Goal: Task Accomplishment & Management: Manage account settings

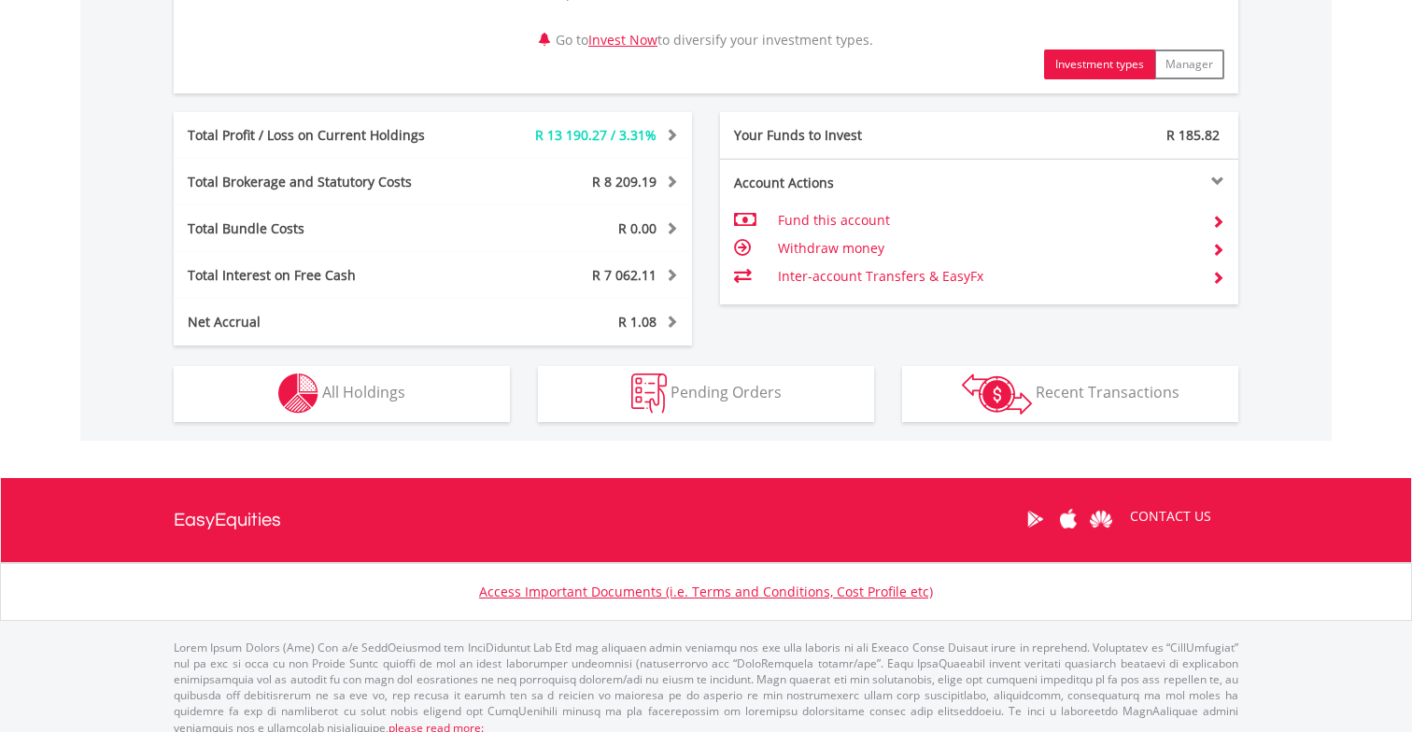
scroll to position [917, 0]
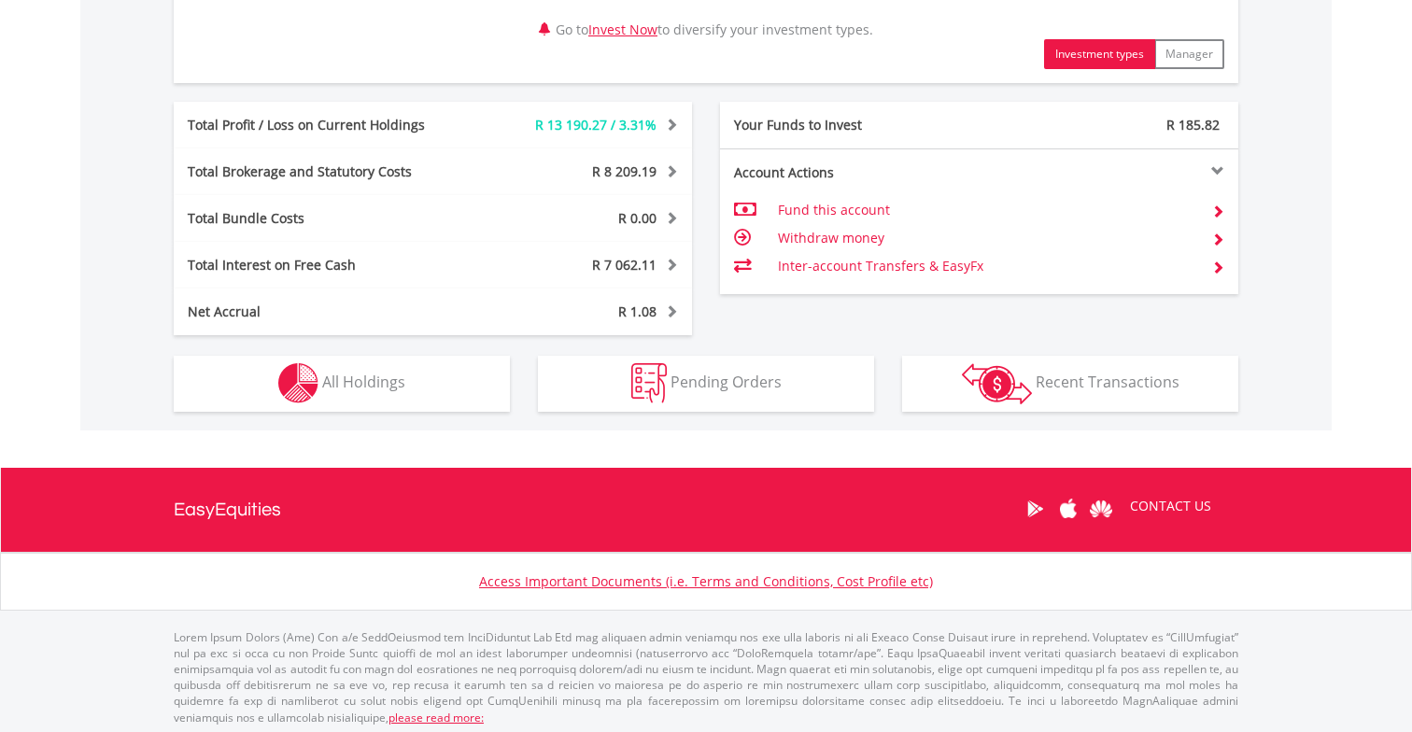
click at [1081, 385] on span "Recent Transactions" at bounding box center [1108, 382] width 144 height 21
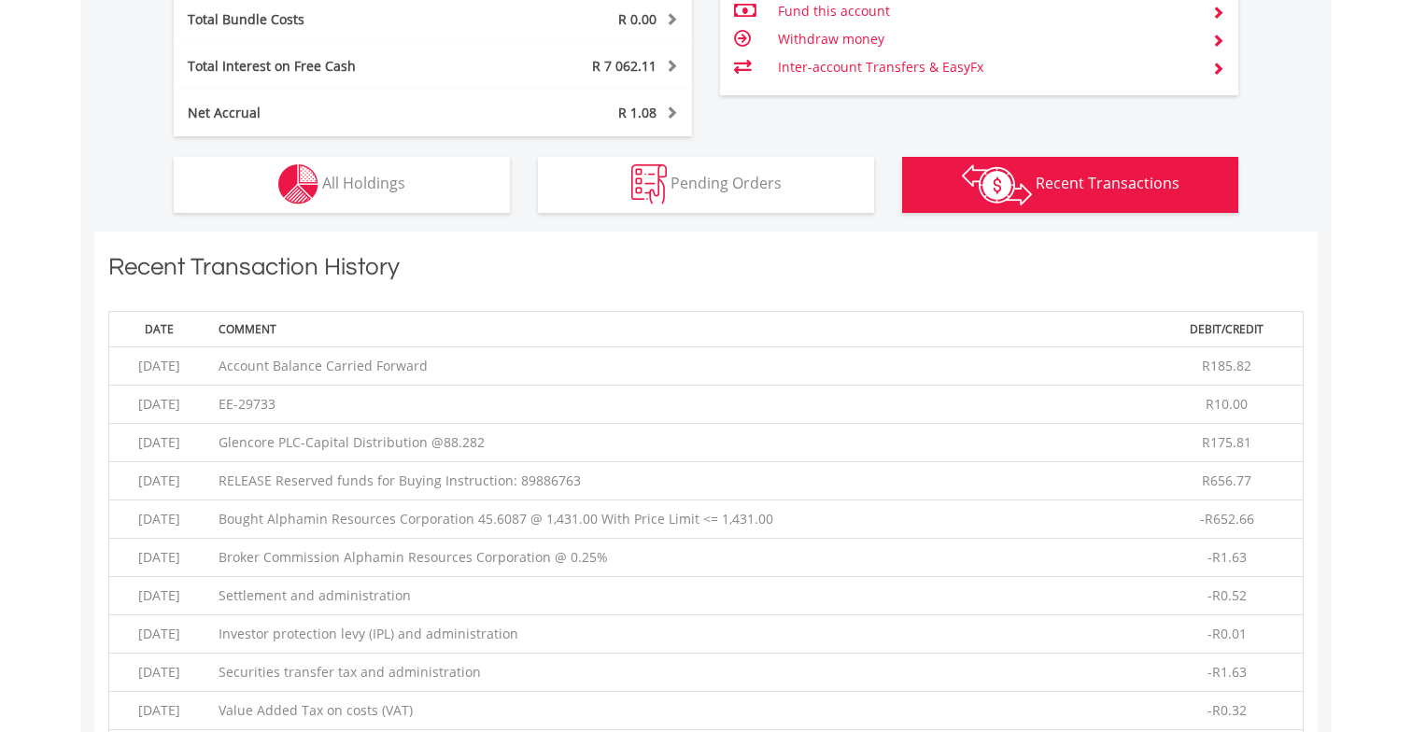
scroll to position [1121, 2]
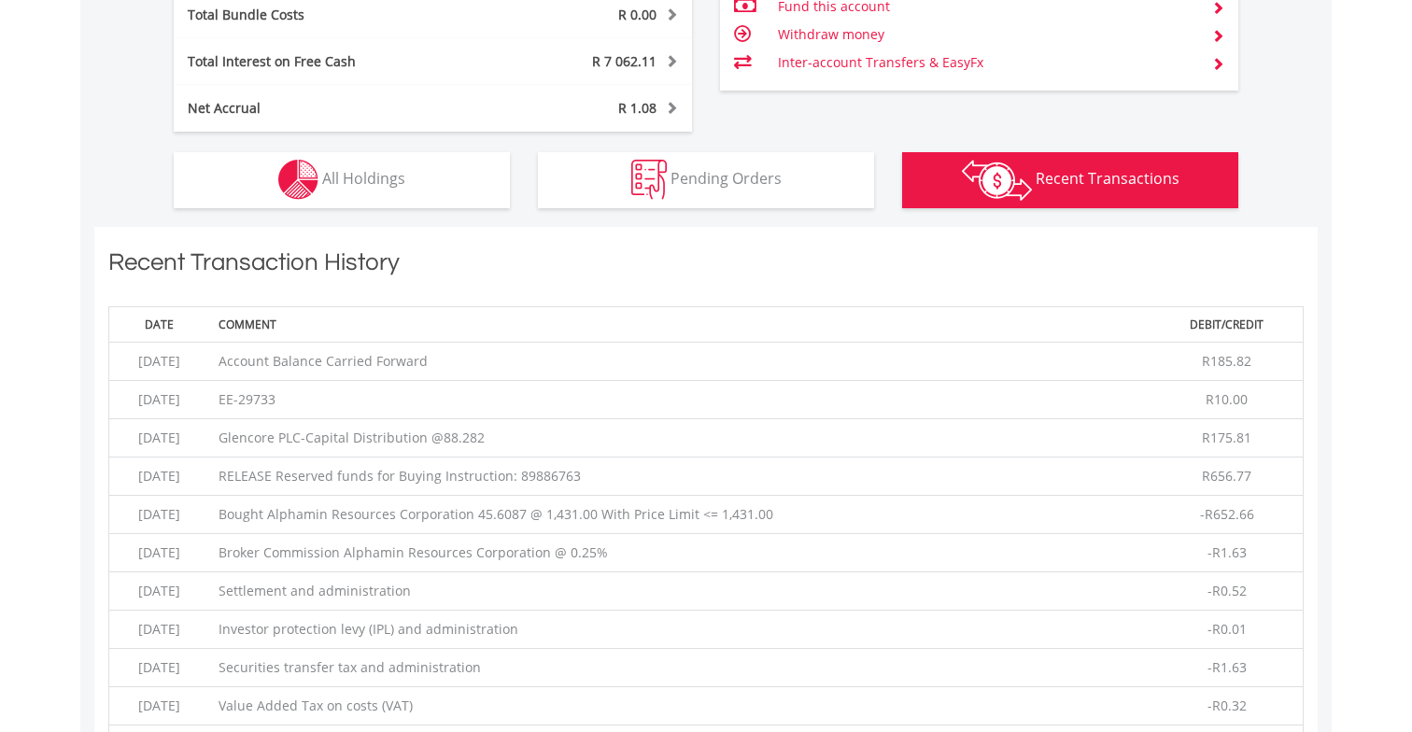
click at [353, 182] on span "All Holdings" at bounding box center [363, 178] width 83 height 21
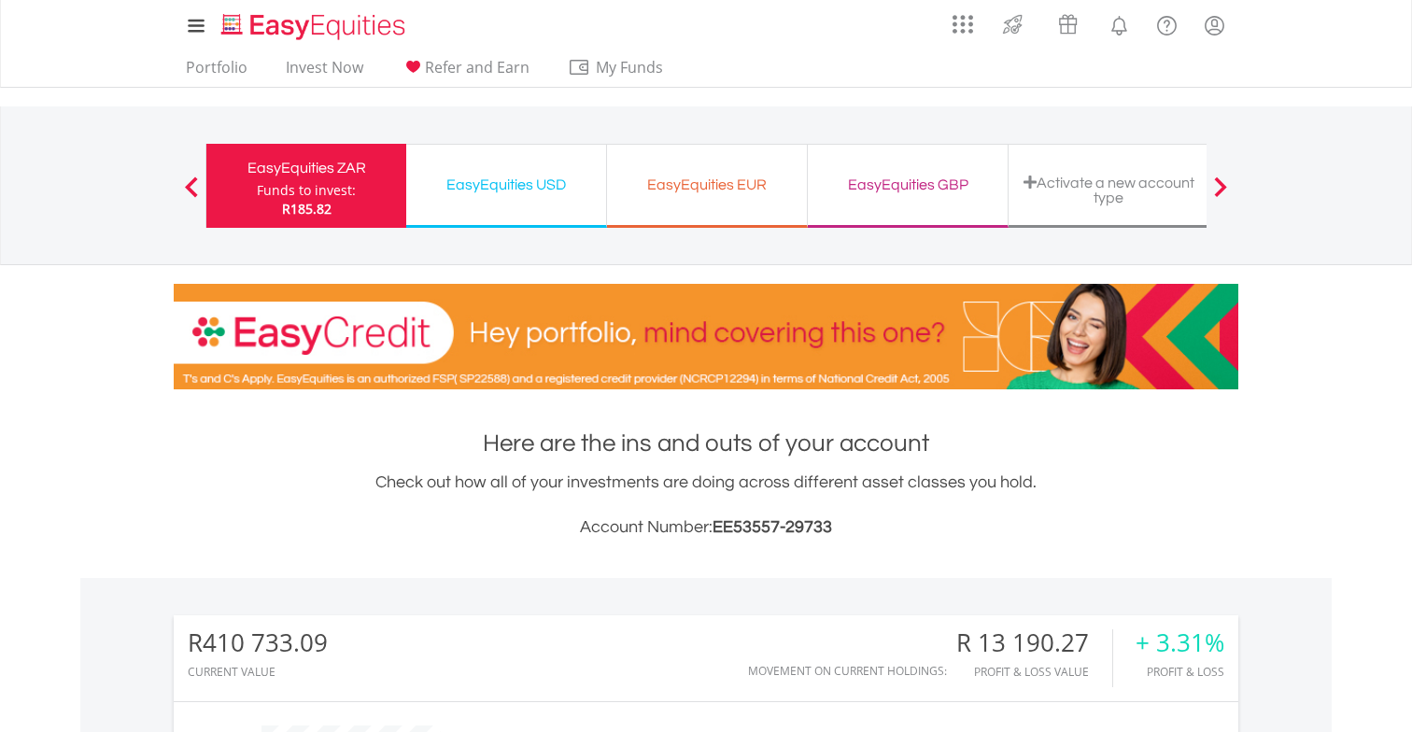
scroll to position [0, 0]
click at [666, 181] on div "EasyEquities EUR" at bounding box center [706, 185] width 177 height 26
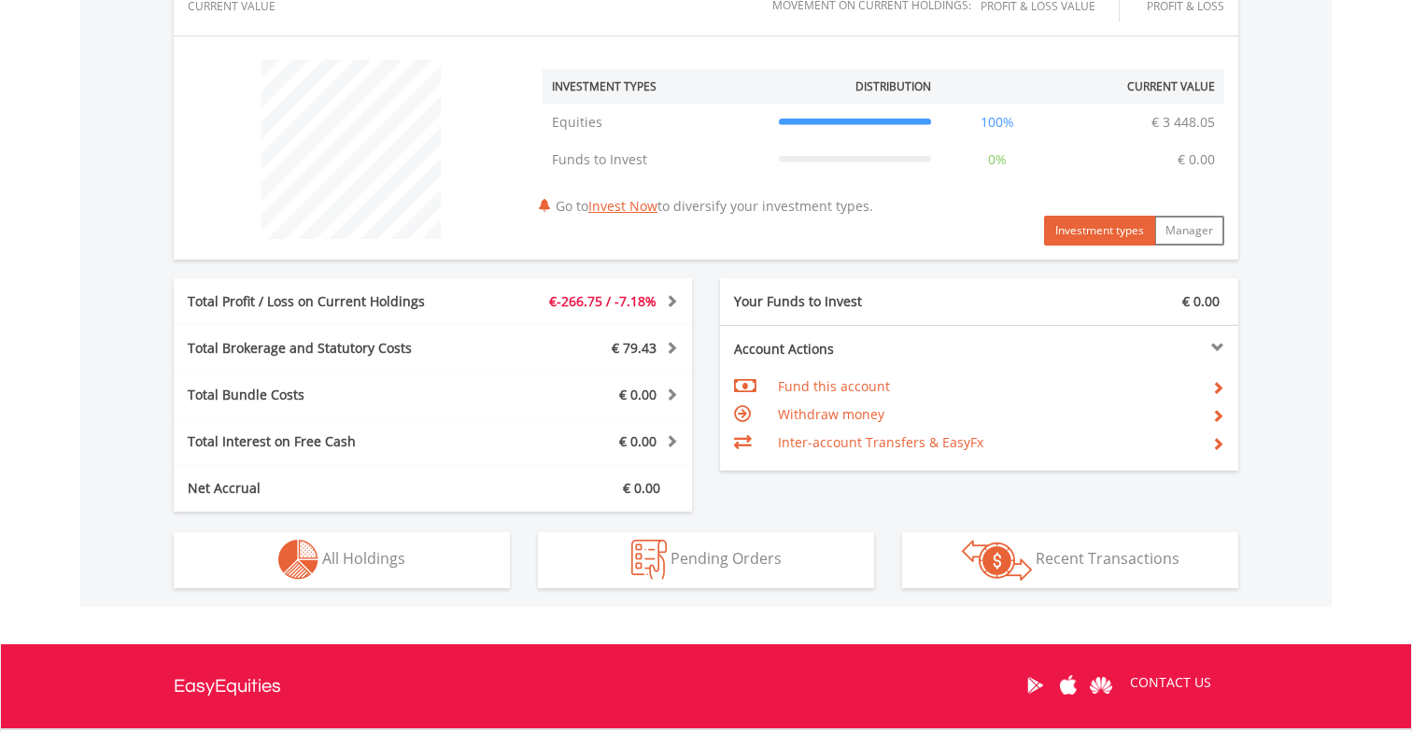
scroll to position [667, 0]
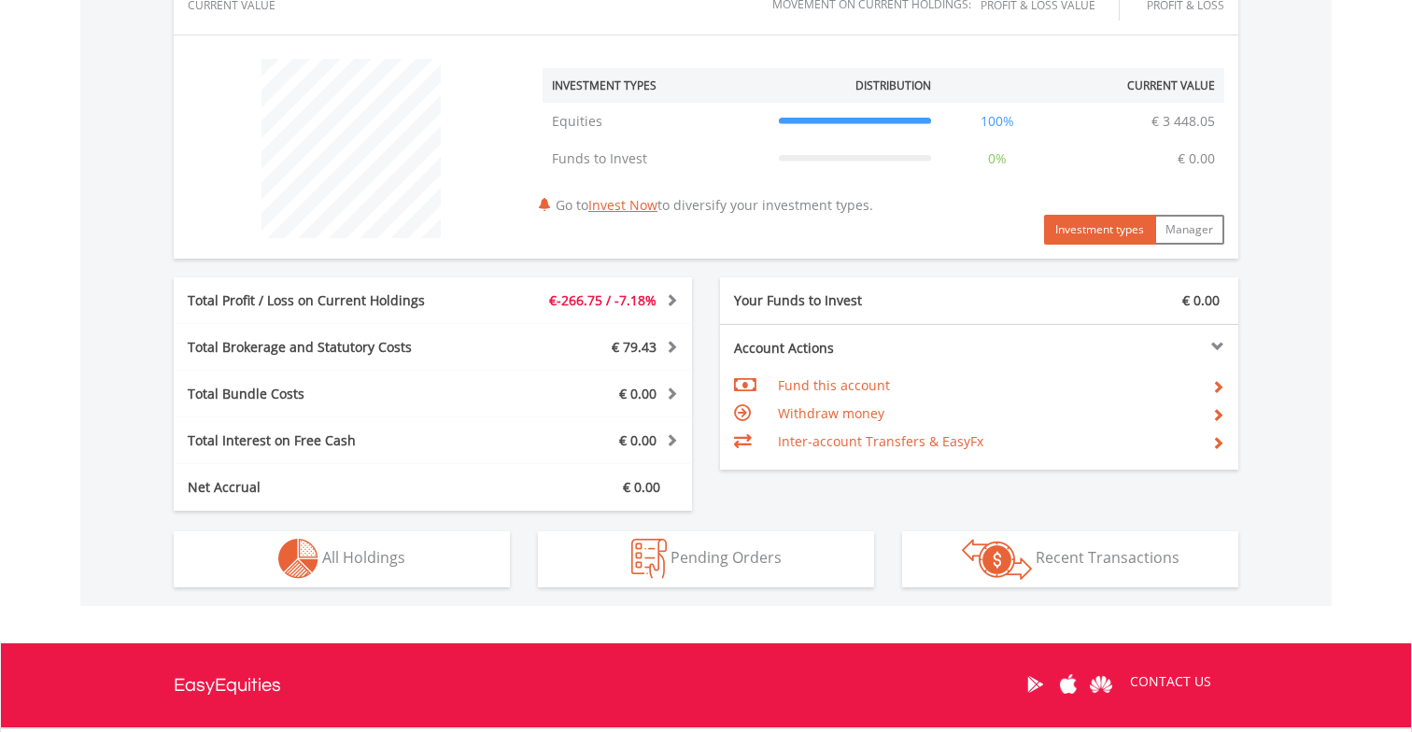
click at [393, 563] on span "All Holdings" at bounding box center [363, 557] width 83 height 21
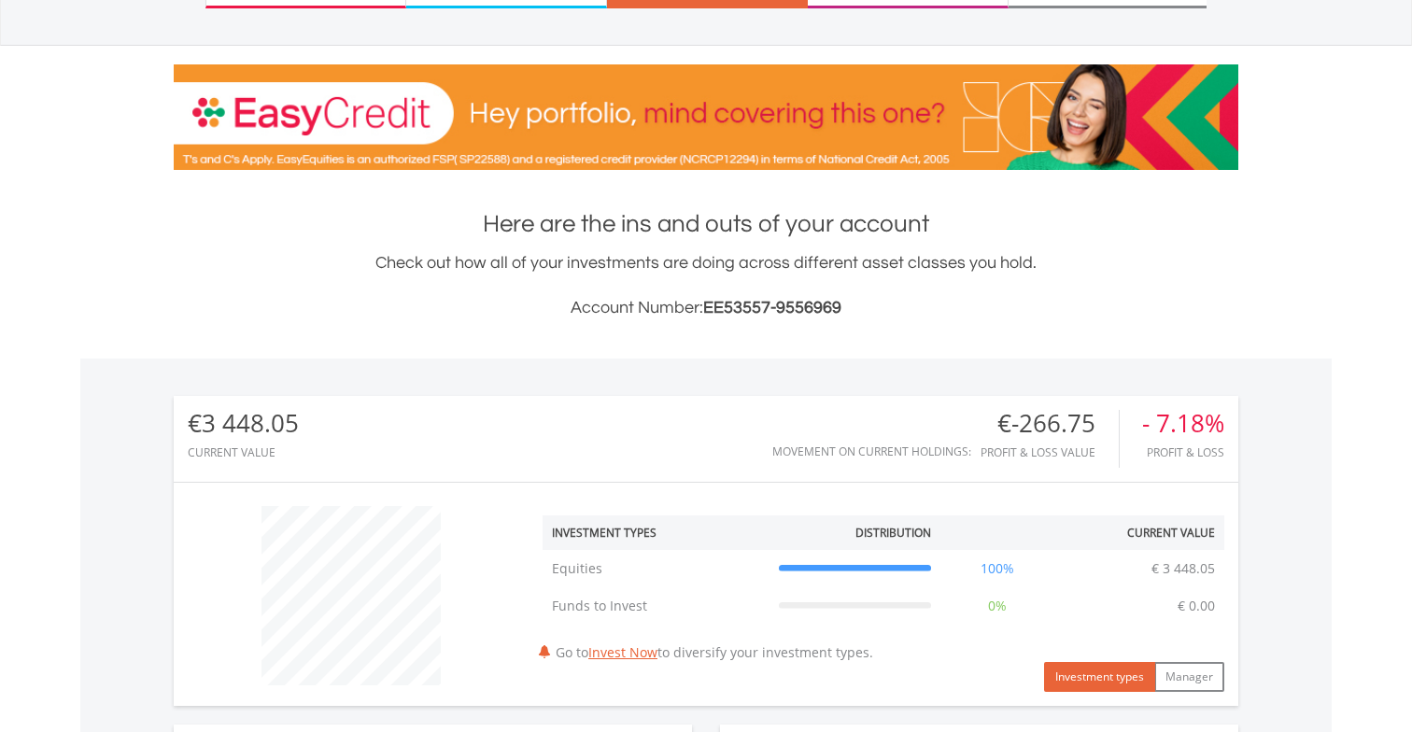
scroll to position [105, 0]
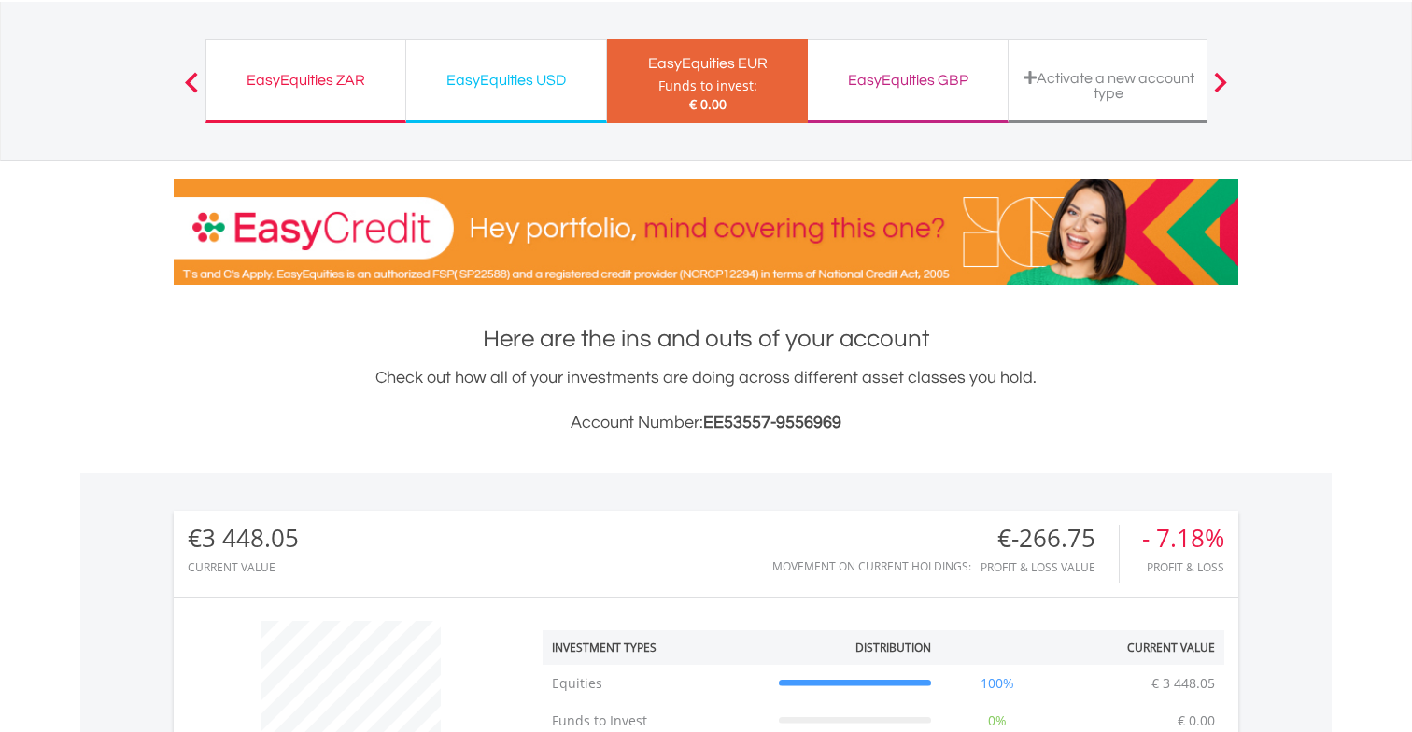
click at [470, 80] on div "EasyEquities USD" at bounding box center [505, 80] width 177 height 26
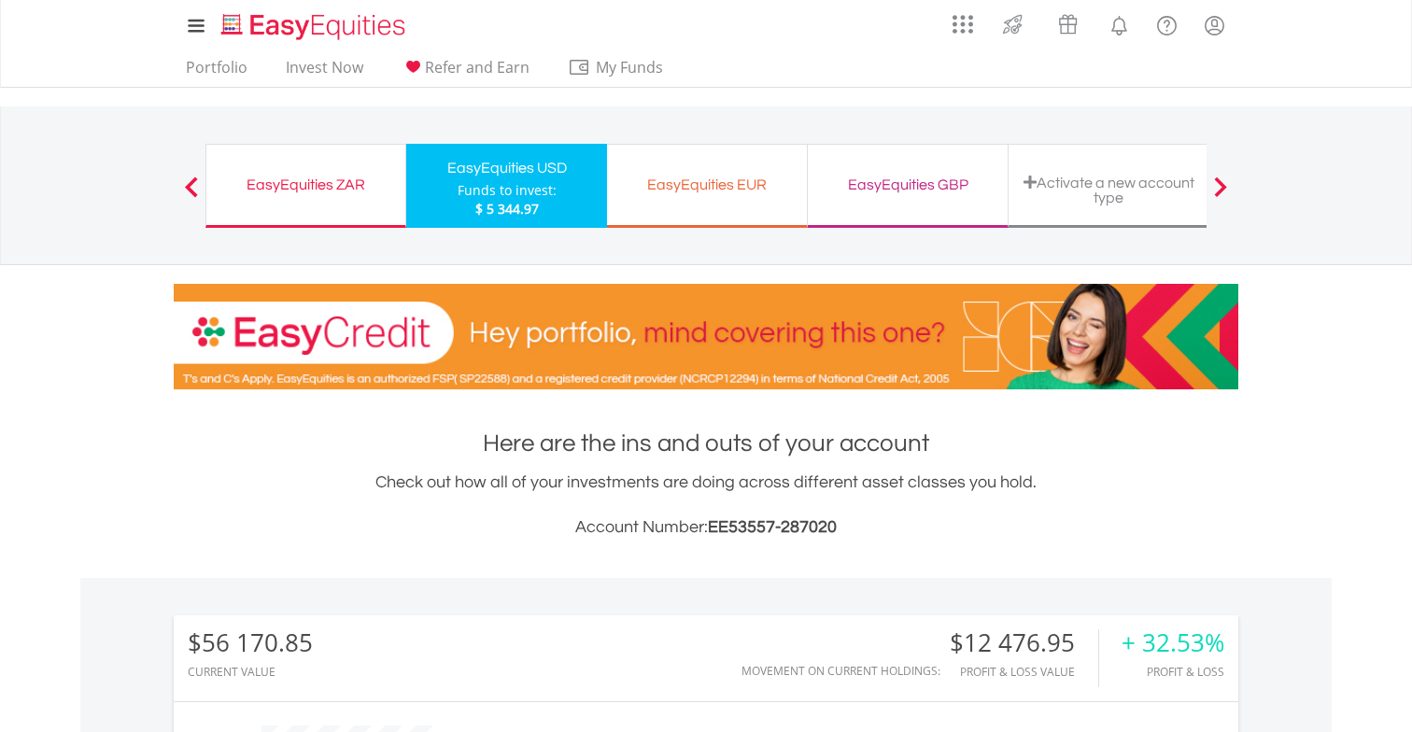
scroll to position [179, 355]
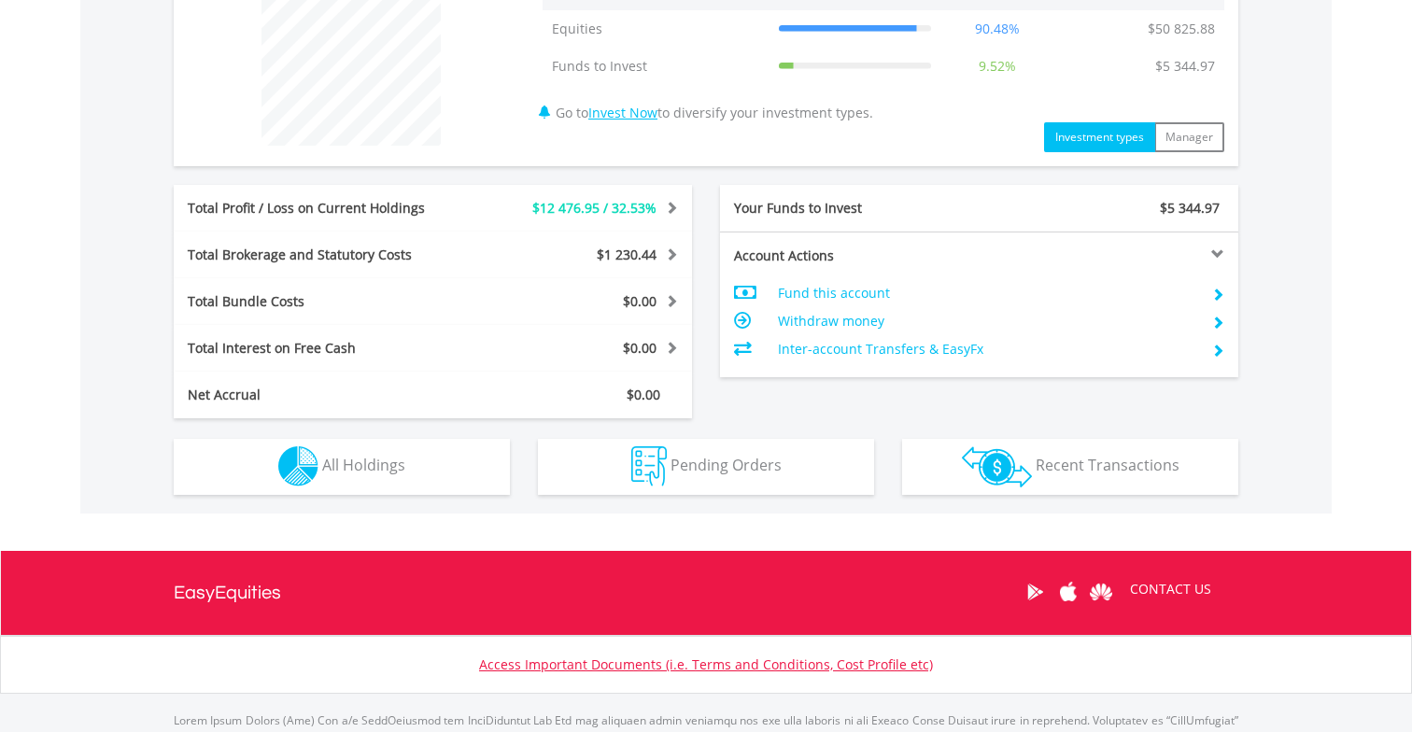
click at [1075, 461] on span "Recent Transactions" at bounding box center [1108, 465] width 144 height 21
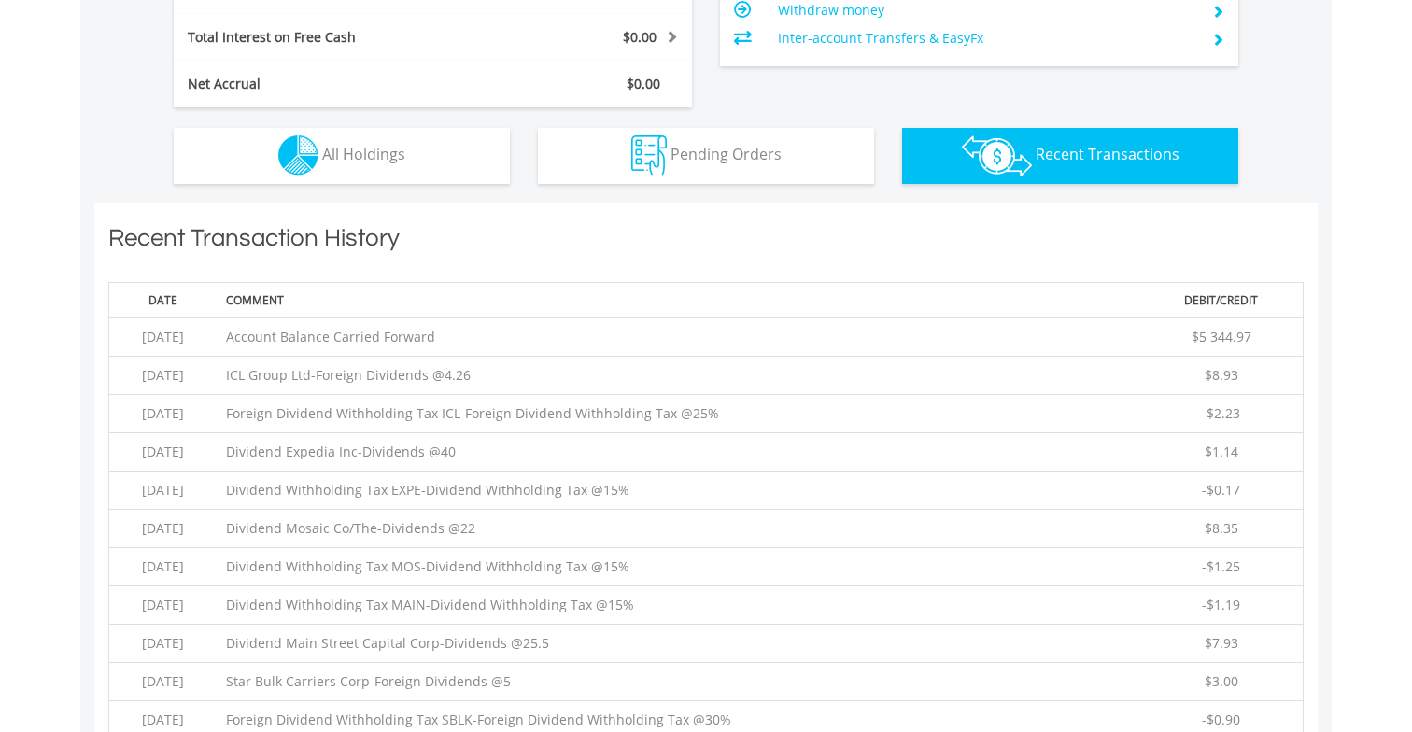
scroll to position [1074, 1]
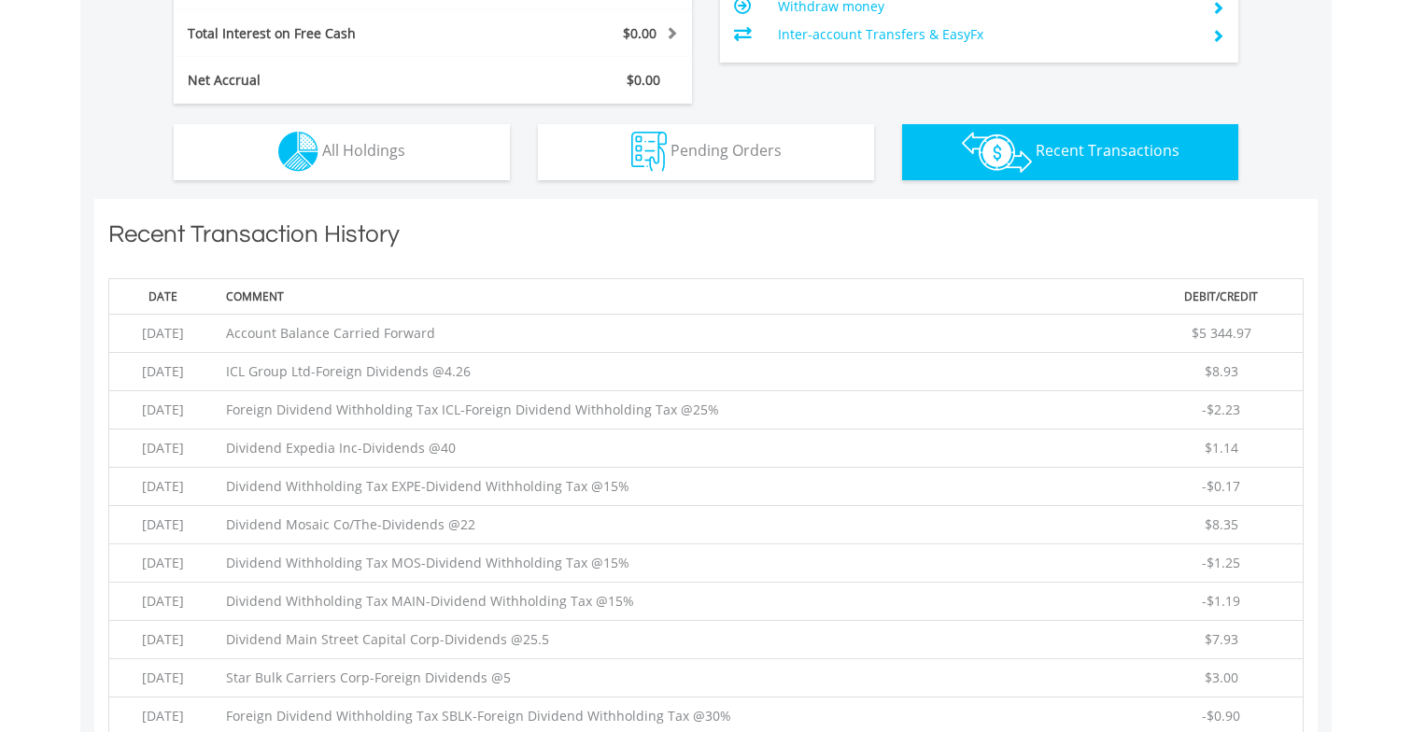
click at [326, 156] on span "All Holdings" at bounding box center [363, 150] width 83 height 21
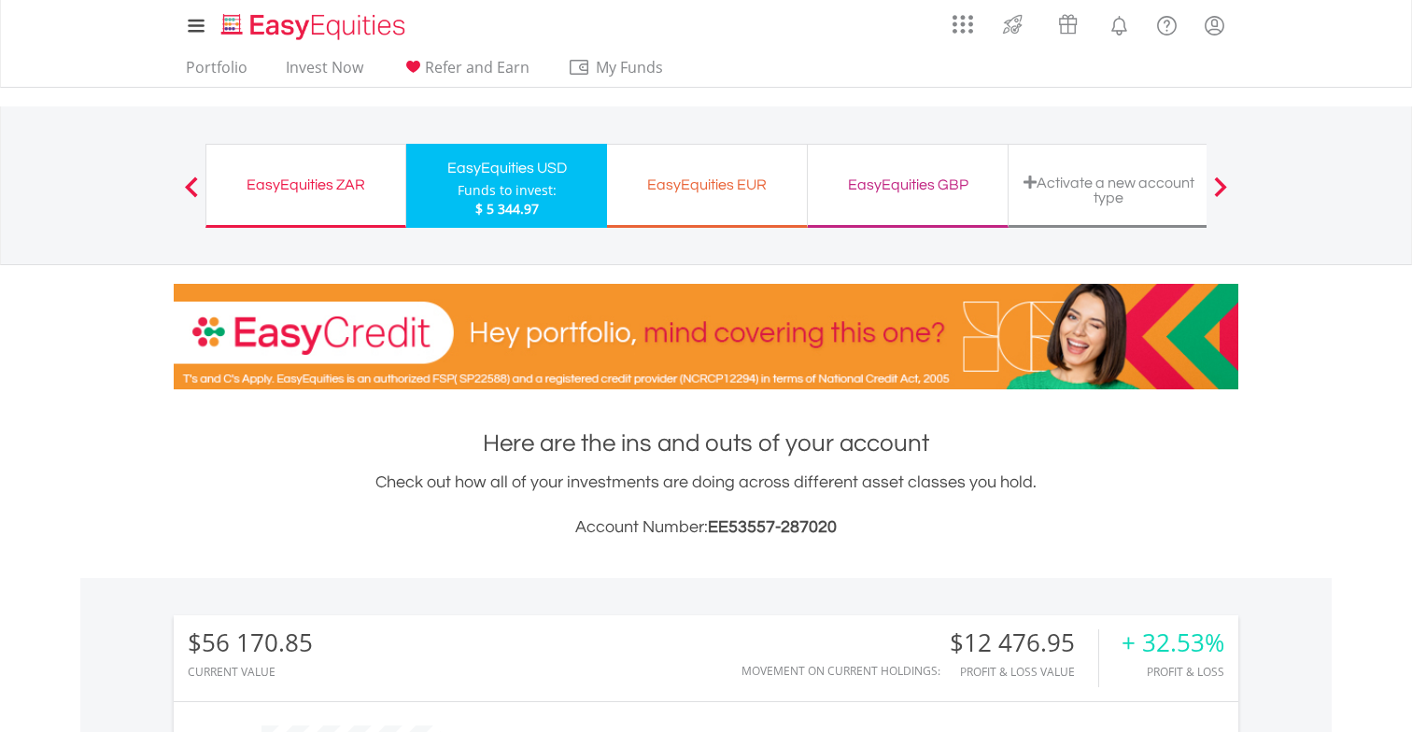
scroll to position [0, 0]
click at [221, 64] on link "Portfolio" at bounding box center [216, 72] width 77 height 29
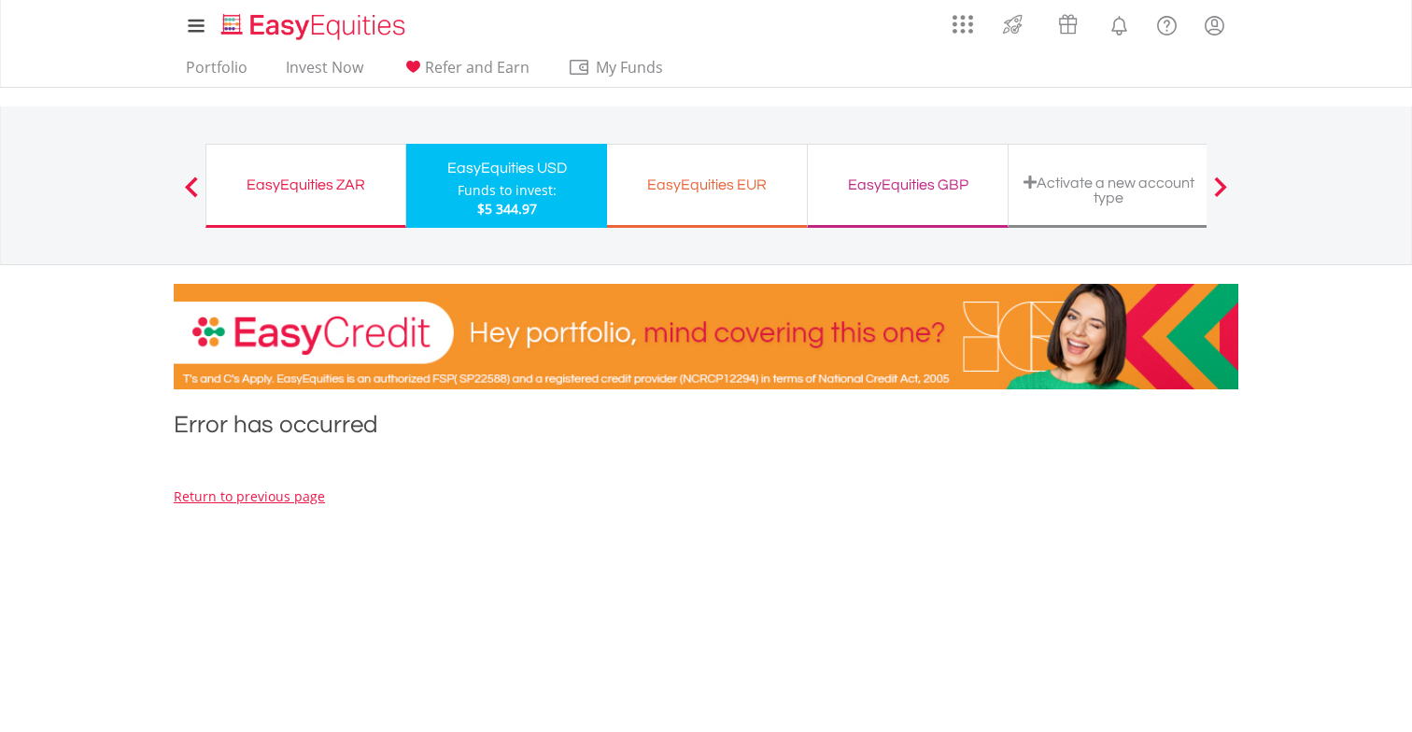
click at [303, 182] on div "EasyEquities ZAR" at bounding box center [306, 185] width 176 height 26
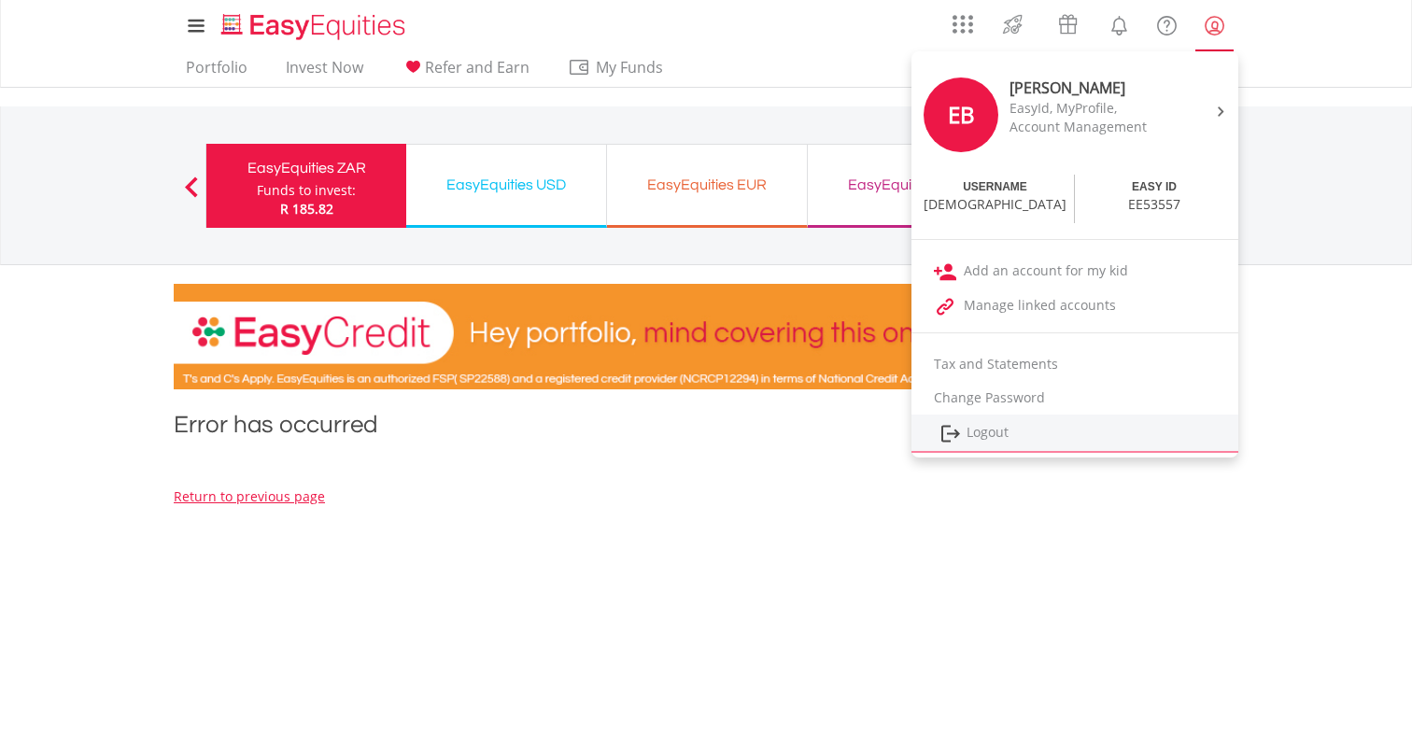
scroll to position [0, 1]
click at [992, 428] on link "Logout" at bounding box center [1074, 434] width 327 height 38
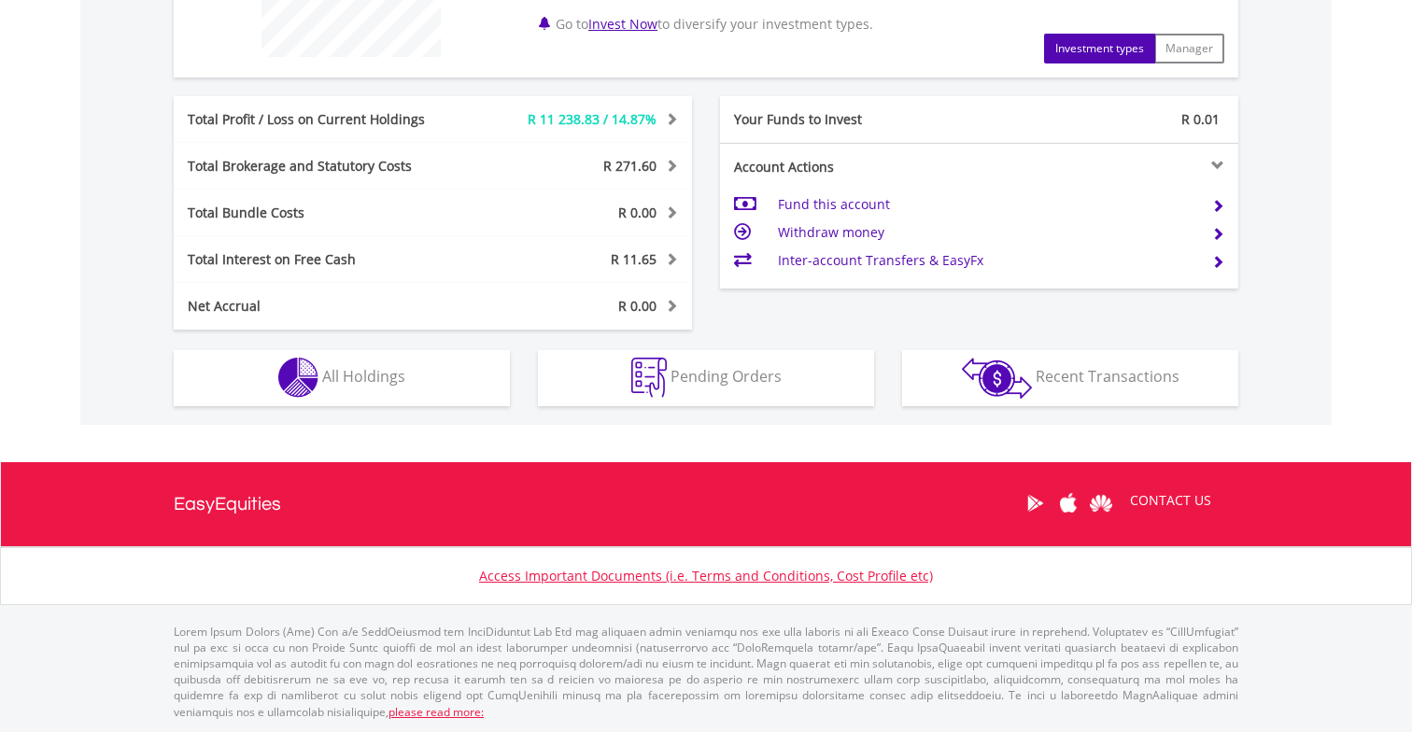
scroll to position [846, 0]
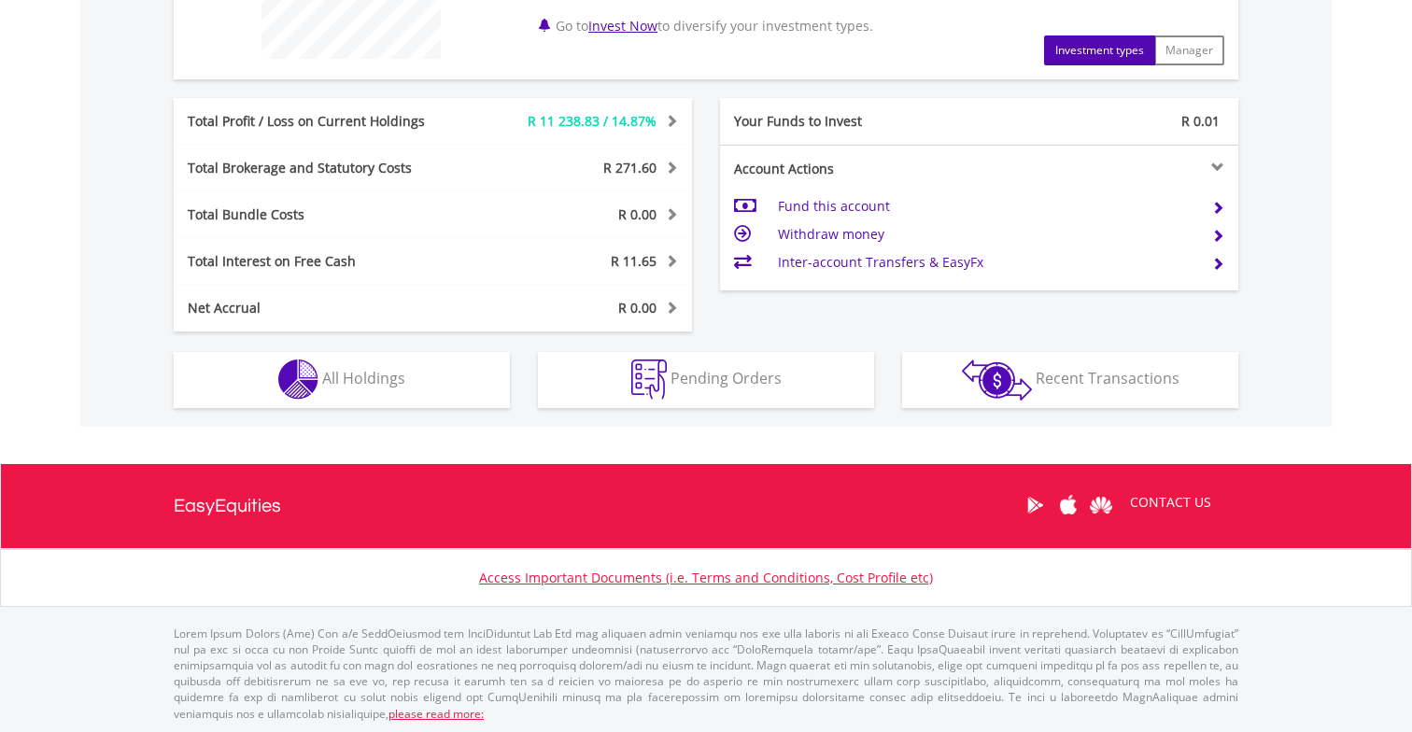
click at [394, 379] on span "All Holdings" at bounding box center [363, 378] width 83 height 21
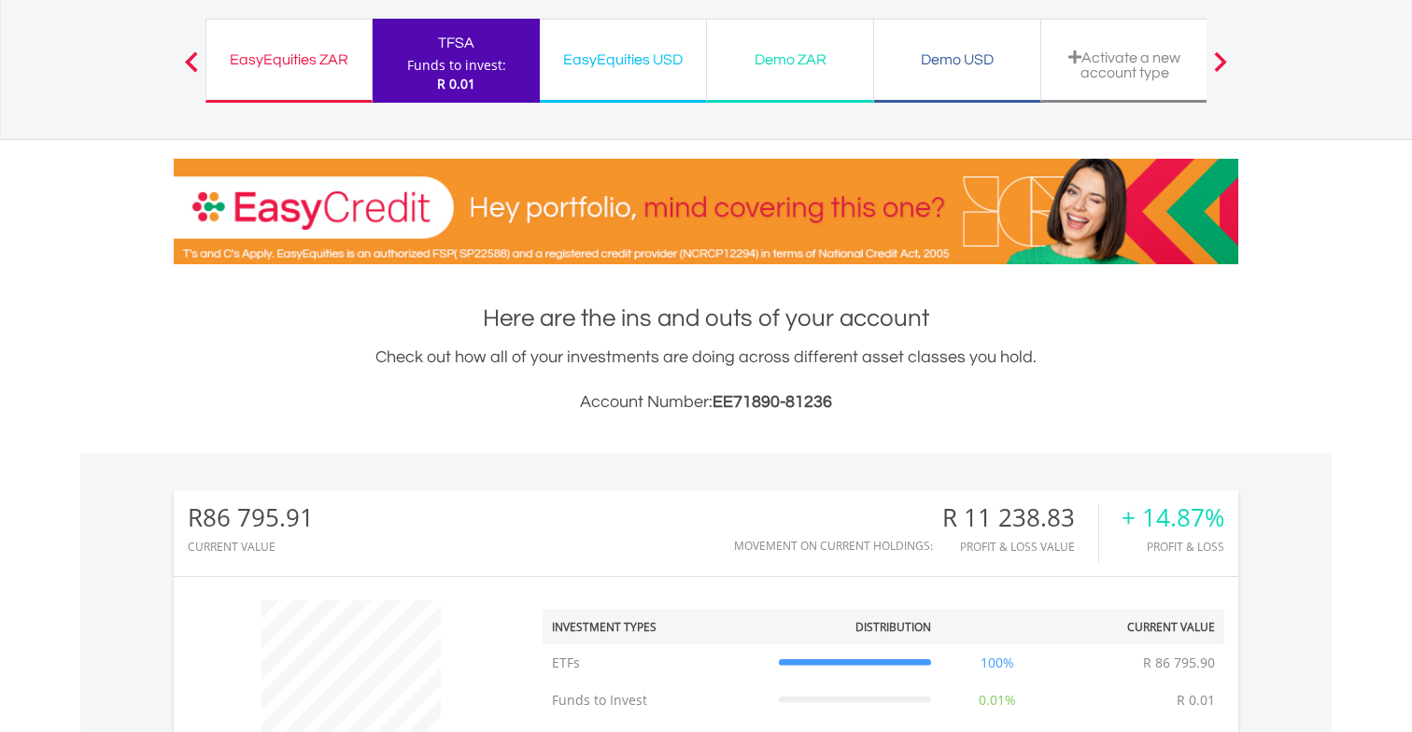
scroll to position [122, 0]
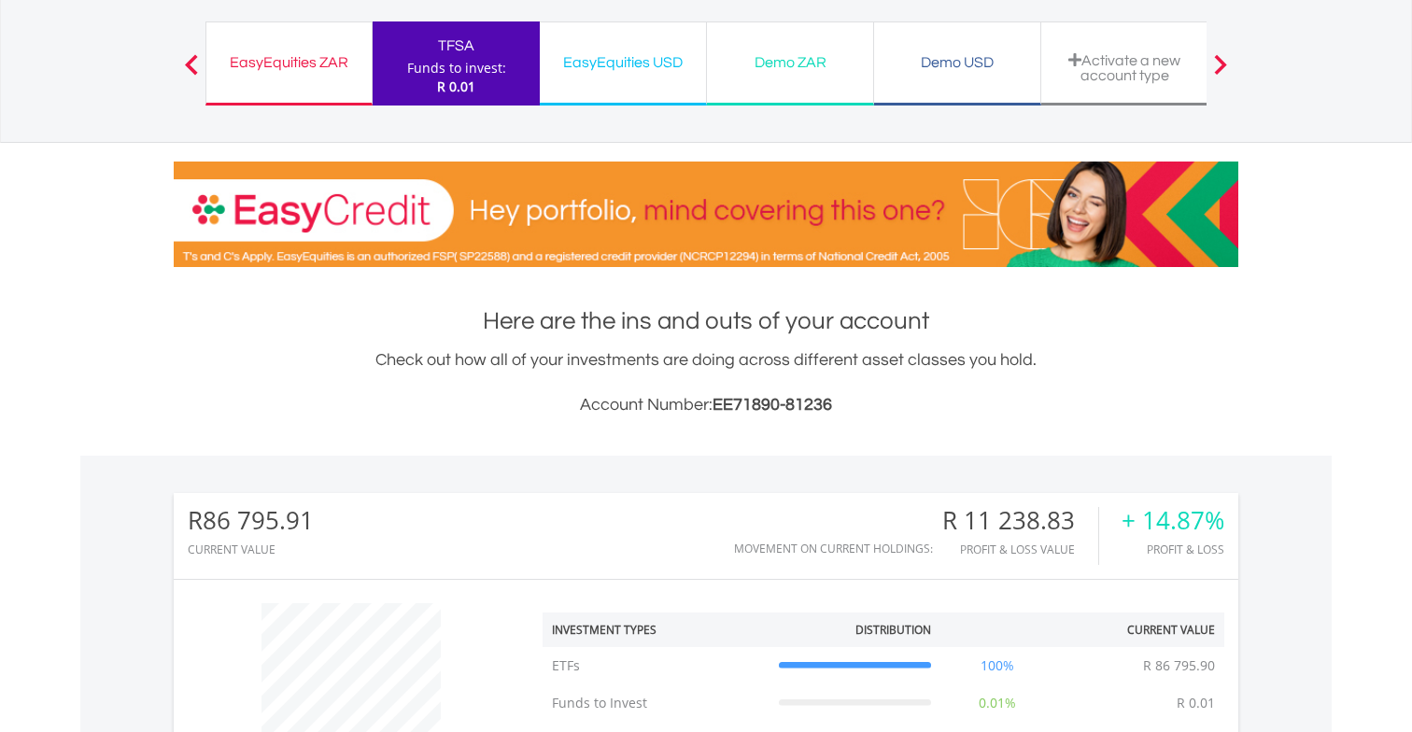
click at [277, 63] on div "EasyEquities ZAR" at bounding box center [289, 62] width 143 height 26
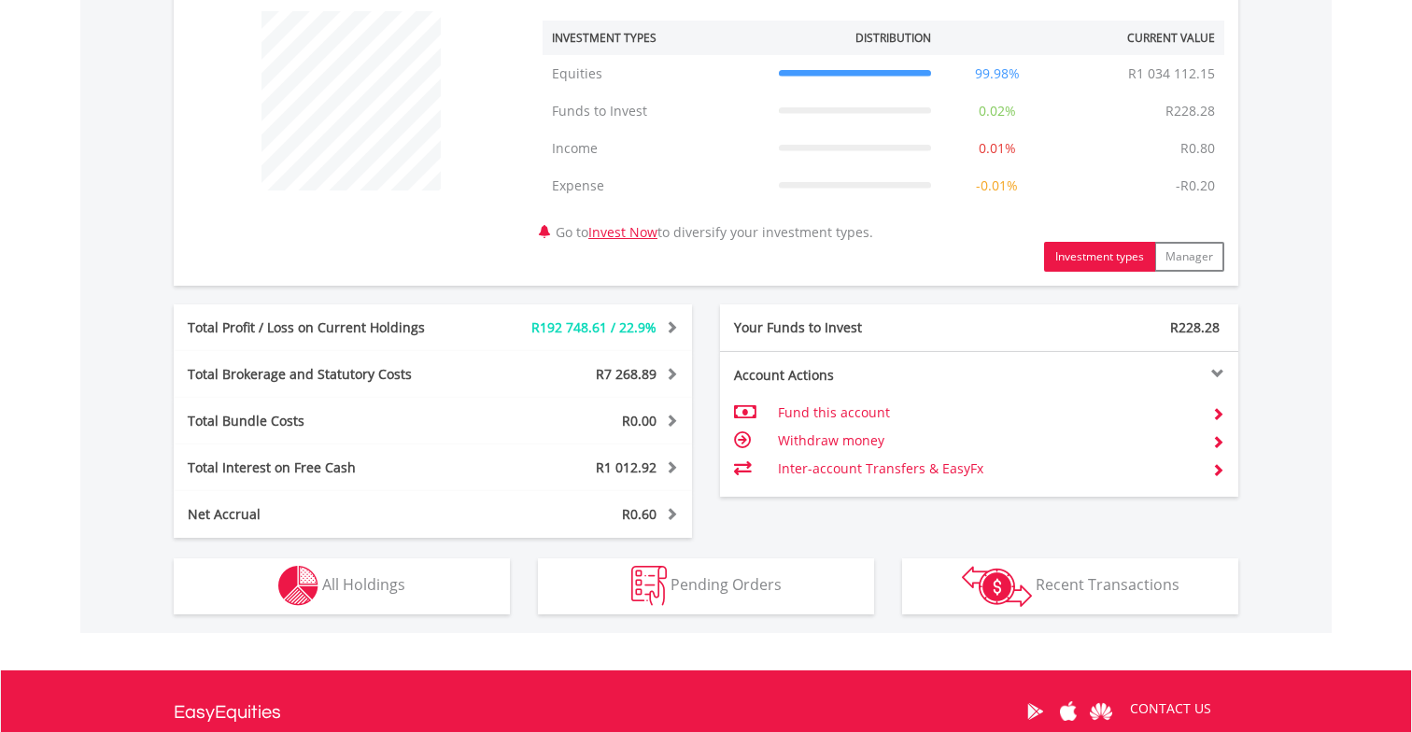
scroll to position [760, 0]
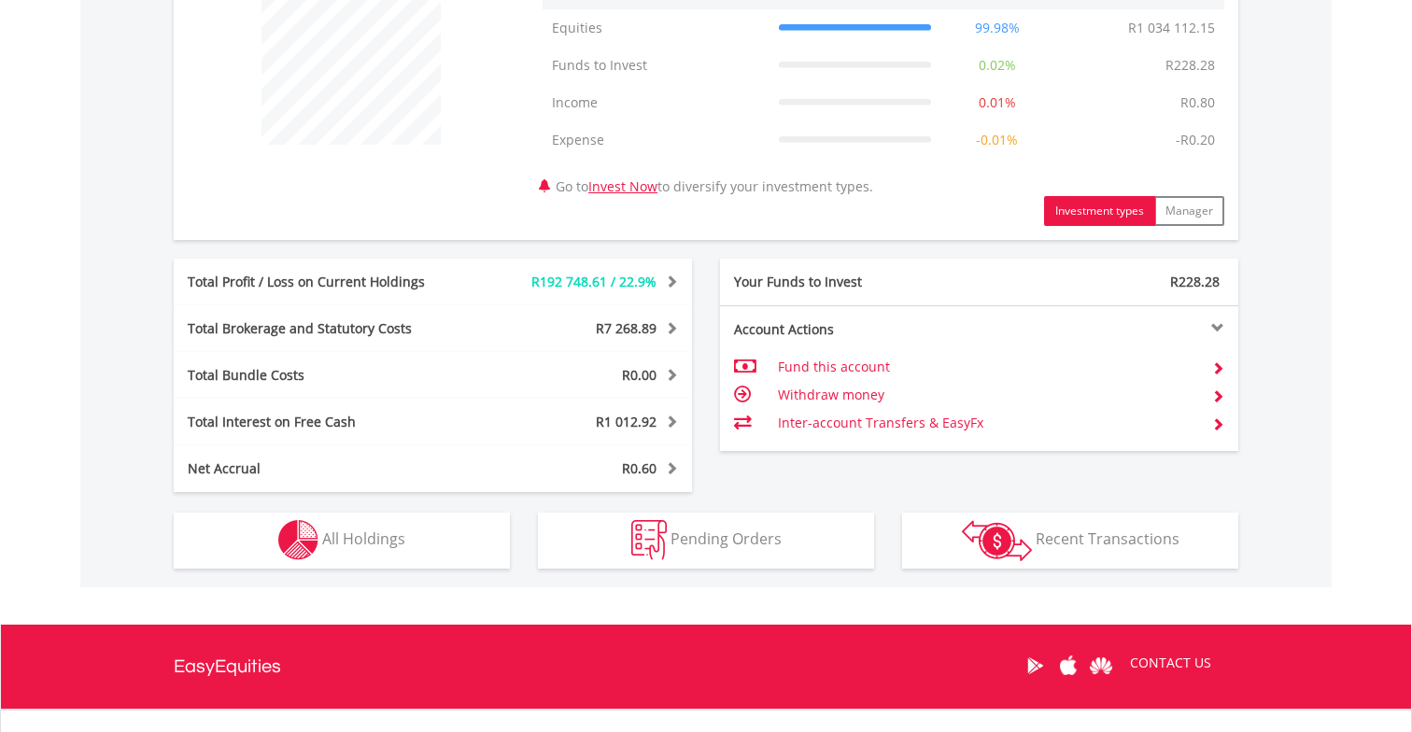
drag, startPoint x: 1115, startPoint y: 543, endPoint x: 1065, endPoint y: 544, distance: 49.5
click at [1115, 543] on span "Recent Transactions" at bounding box center [1108, 539] width 144 height 21
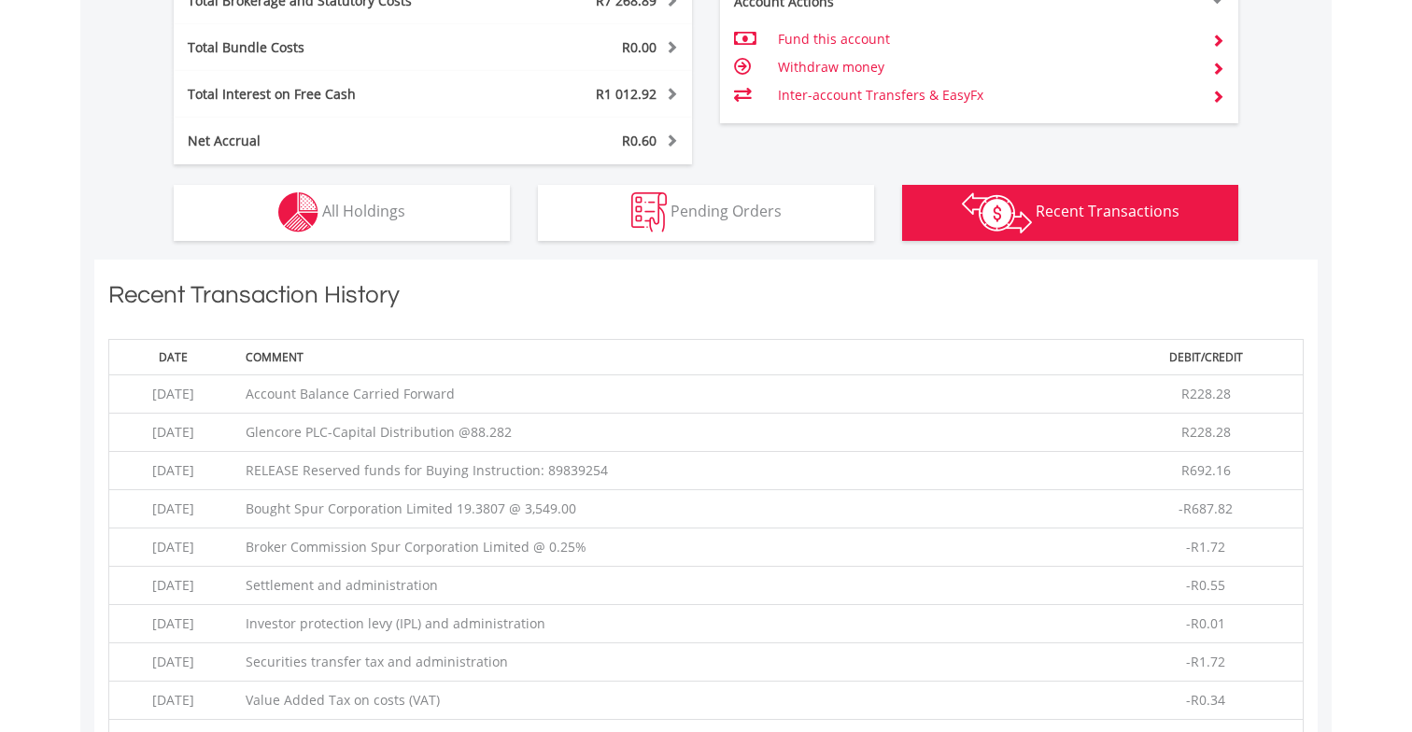
scroll to position [1029, 0]
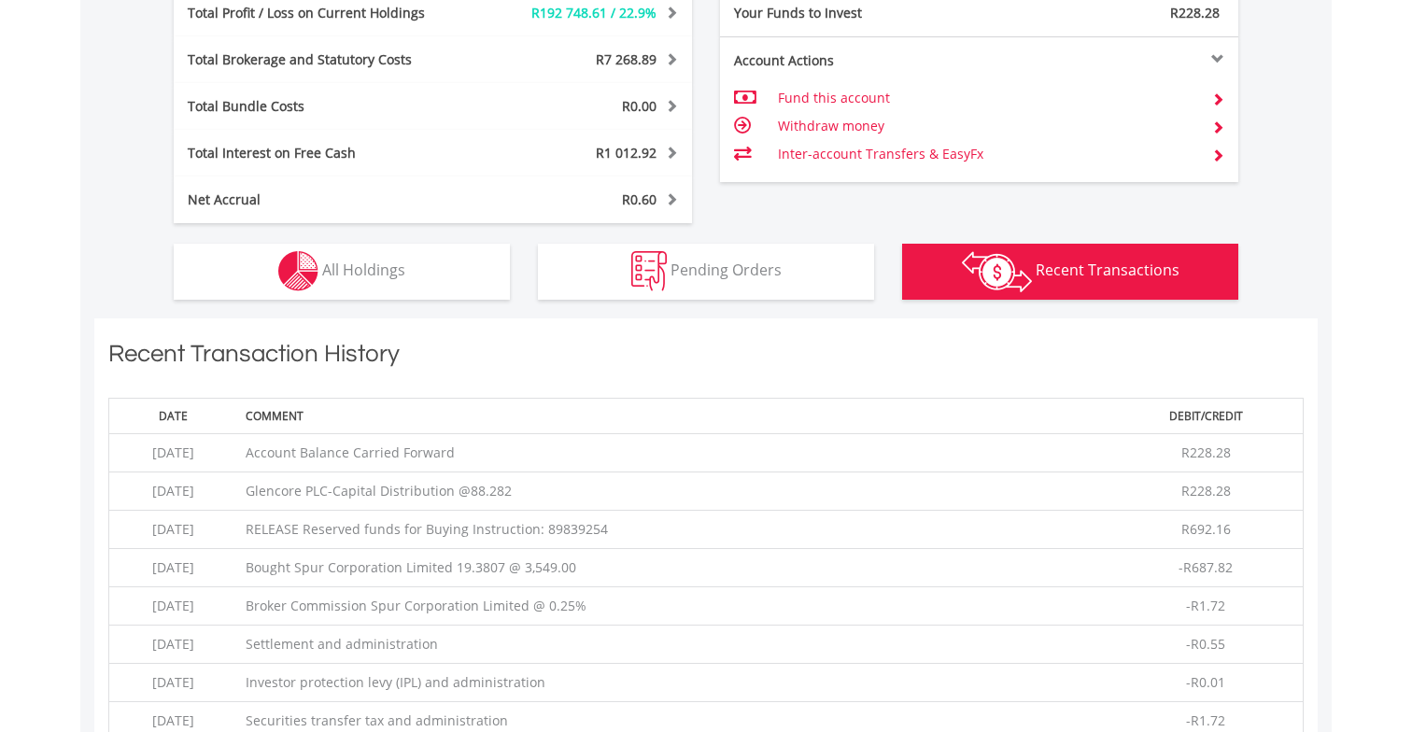
drag, startPoint x: 343, startPoint y: 256, endPoint x: 346, endPoint y: 290, distance: 34.8
click at [343, 256] on button "Holdings All Holdings" at bounding box center [342, 272] width 336 height 56
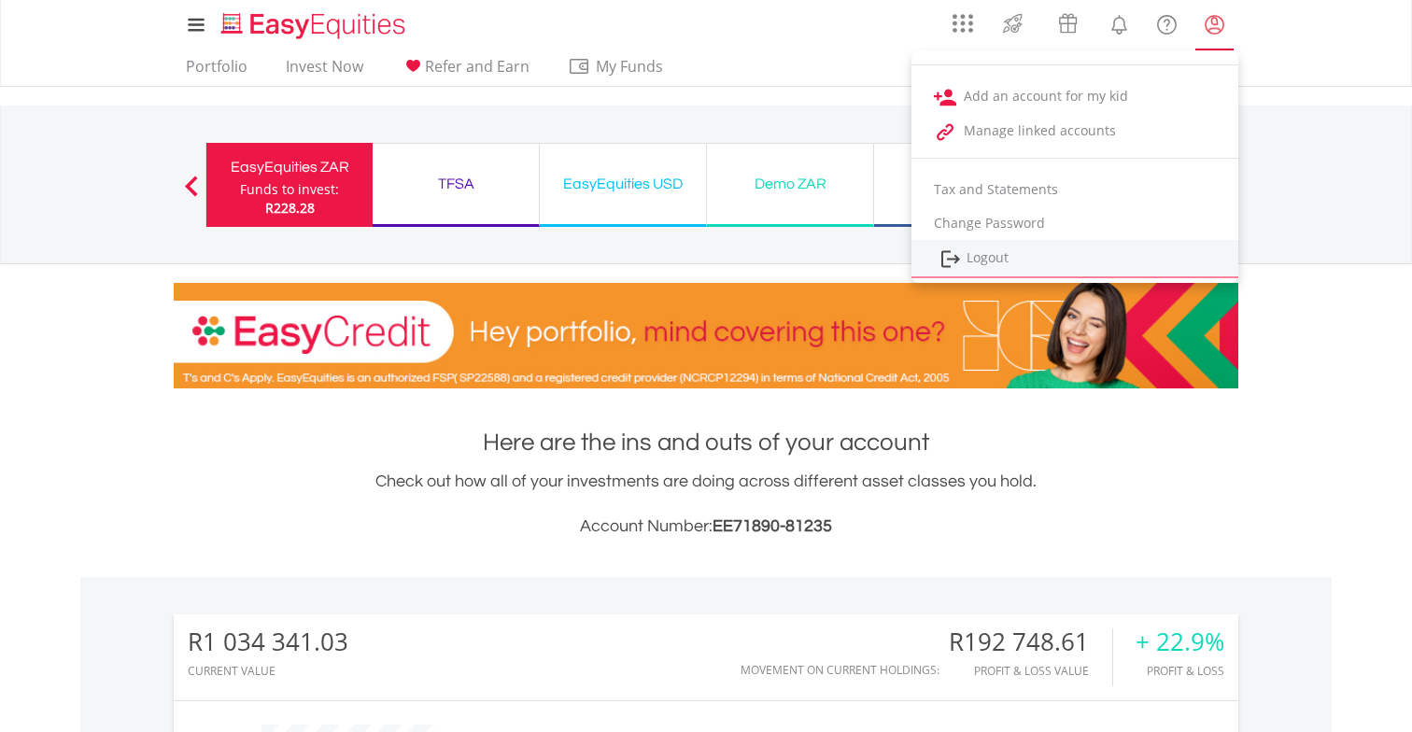
scroll to position [8, 0]
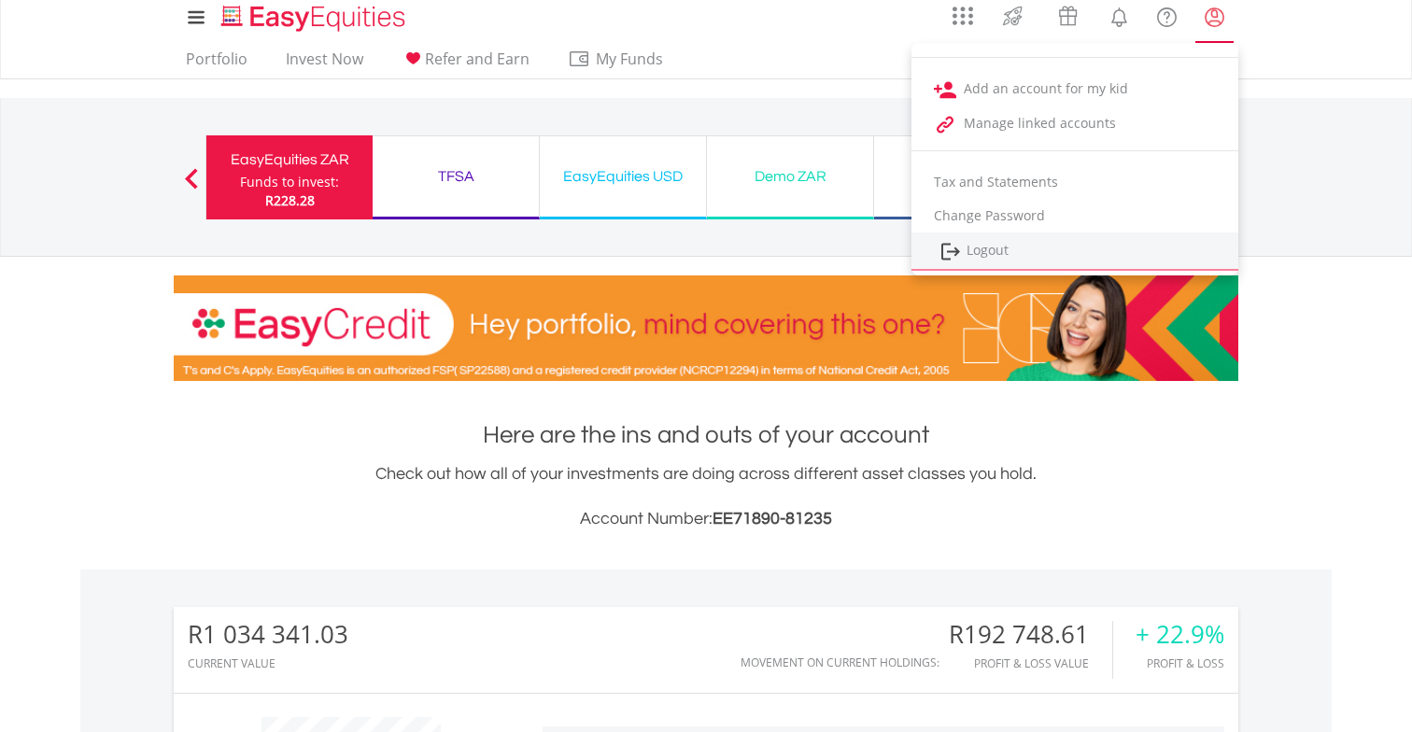
click at [1030, 257] on link "Logout" at bounding box center [1074, 252] width 327 height 38
